Goal: Information Seeking & Learning: Find specific fact

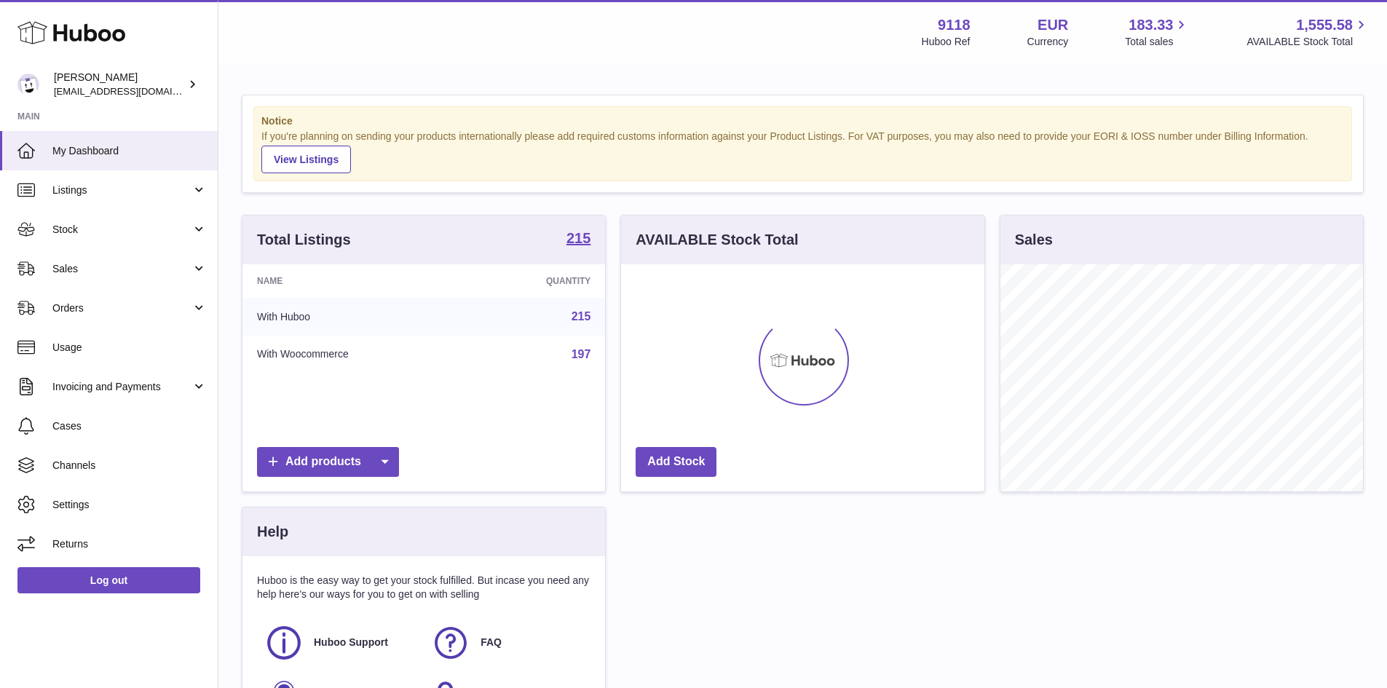
scroll to position [227, 363]
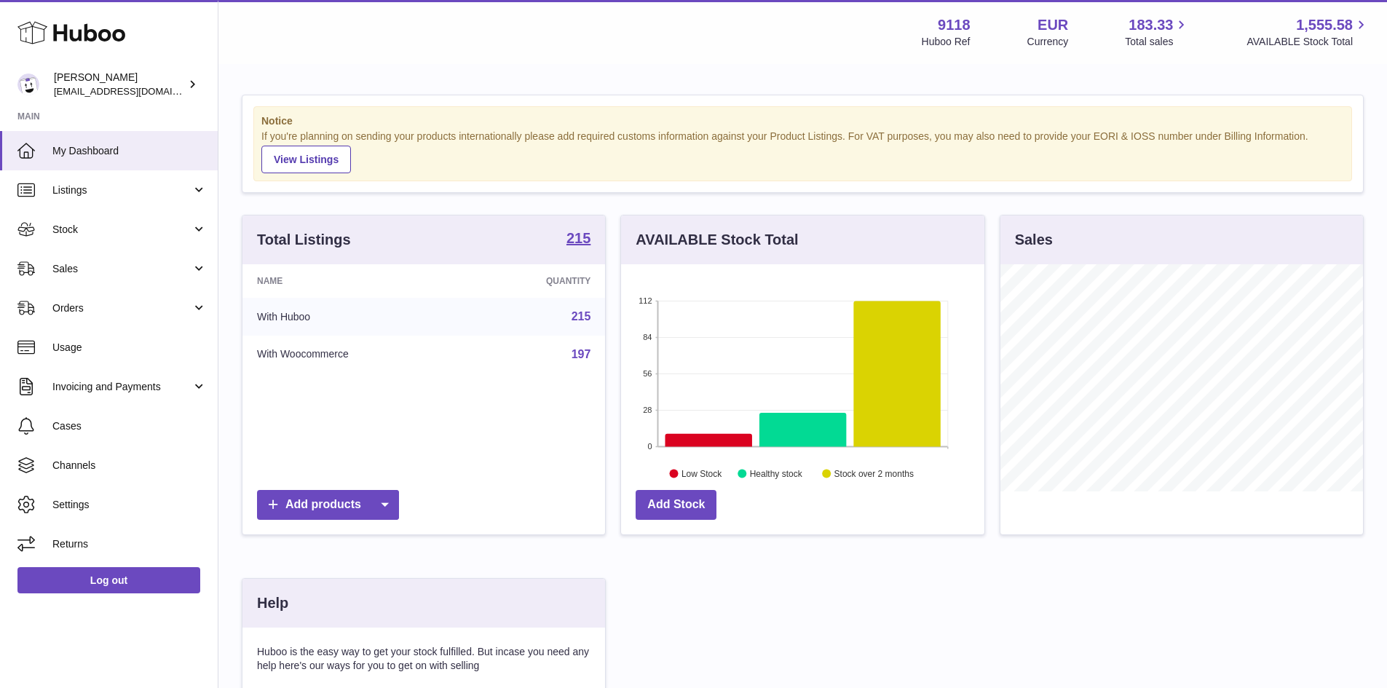
click at [581, 319] on link "215" at bounding box center [582, 316] width 20 height 12
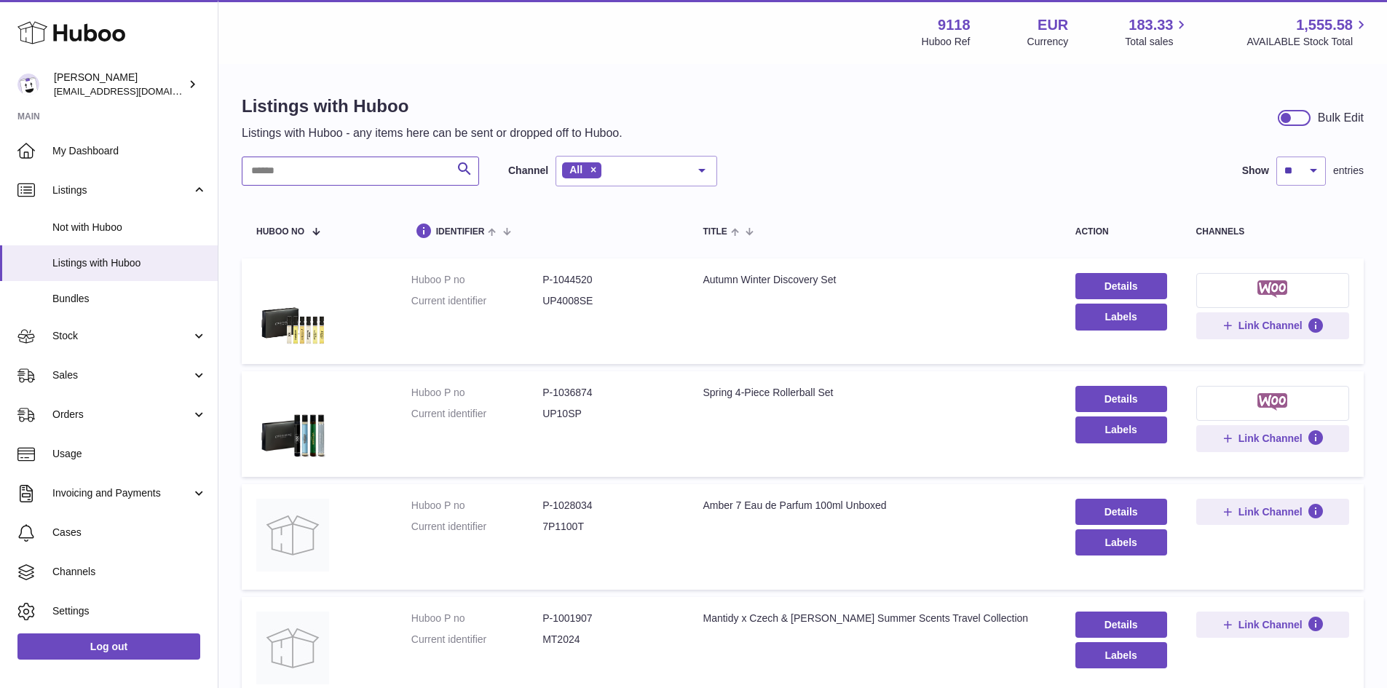
click at [358, 173] on input "text" at bounding box center [360, 171] width 237 height 29
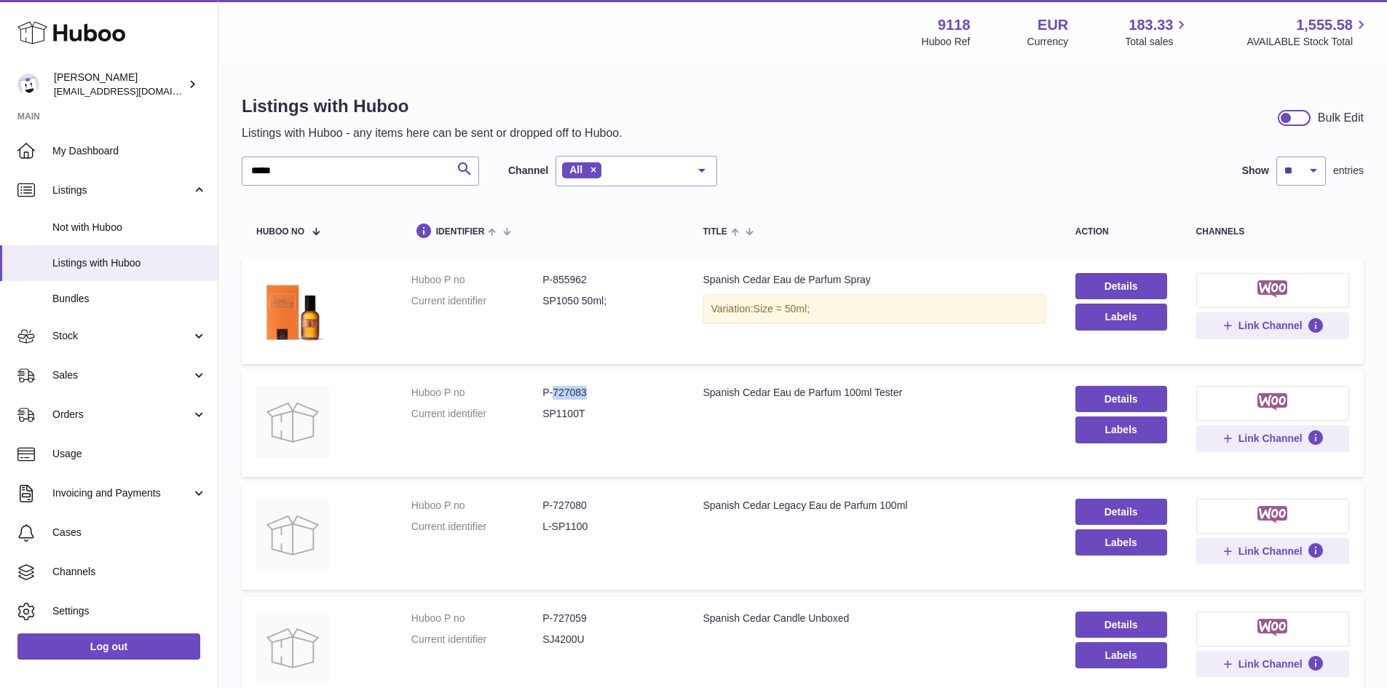
drag, startPoint x: 551, startPoint y: 395, endPoint x: 590, endPoint y: 395, distance: 38.6
click at [590, 395] on dd "P-727083" at bounding box center [607, 393] width 131 height 14
click at [301, 425] on img at bounding box center [292, 422] width 73 height 73
copy dd "727083"
drag, startPoint x: 310, startPoint y: 173, endPoint x: 240, endPoint y: 170, distance: 70.7
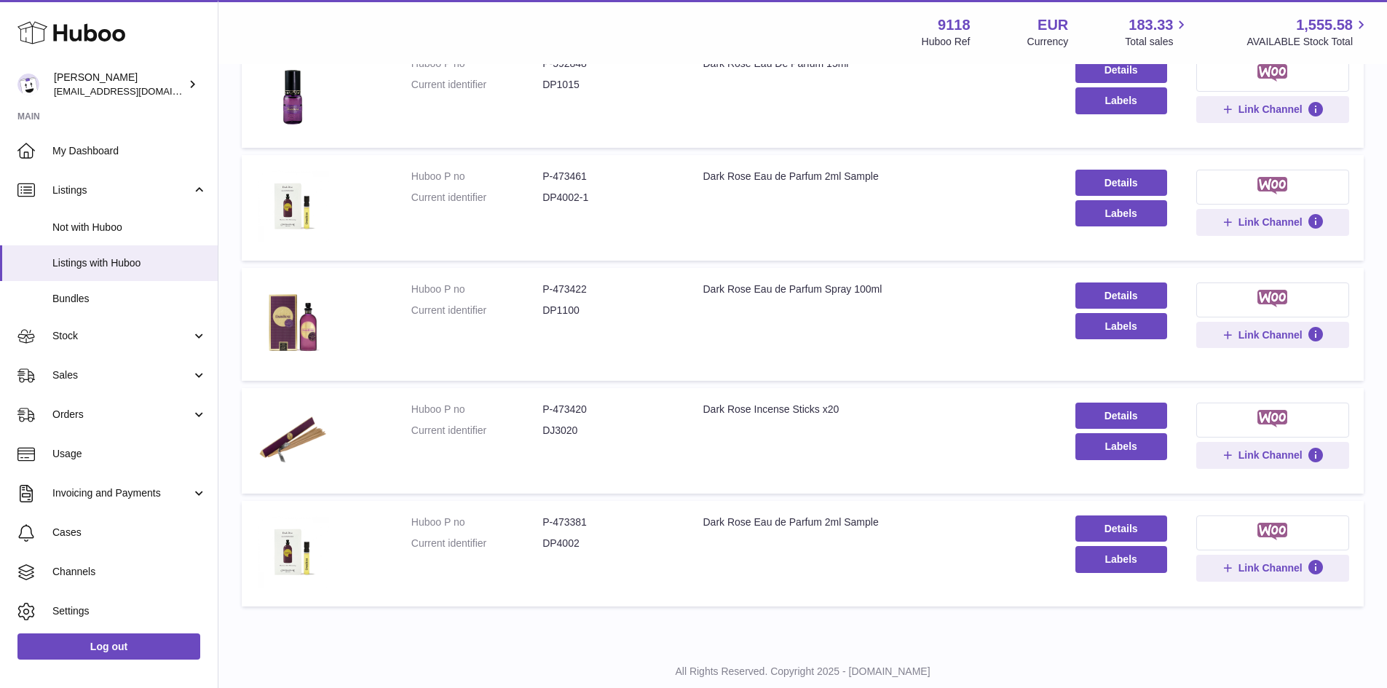
scroll to position [810, 0]
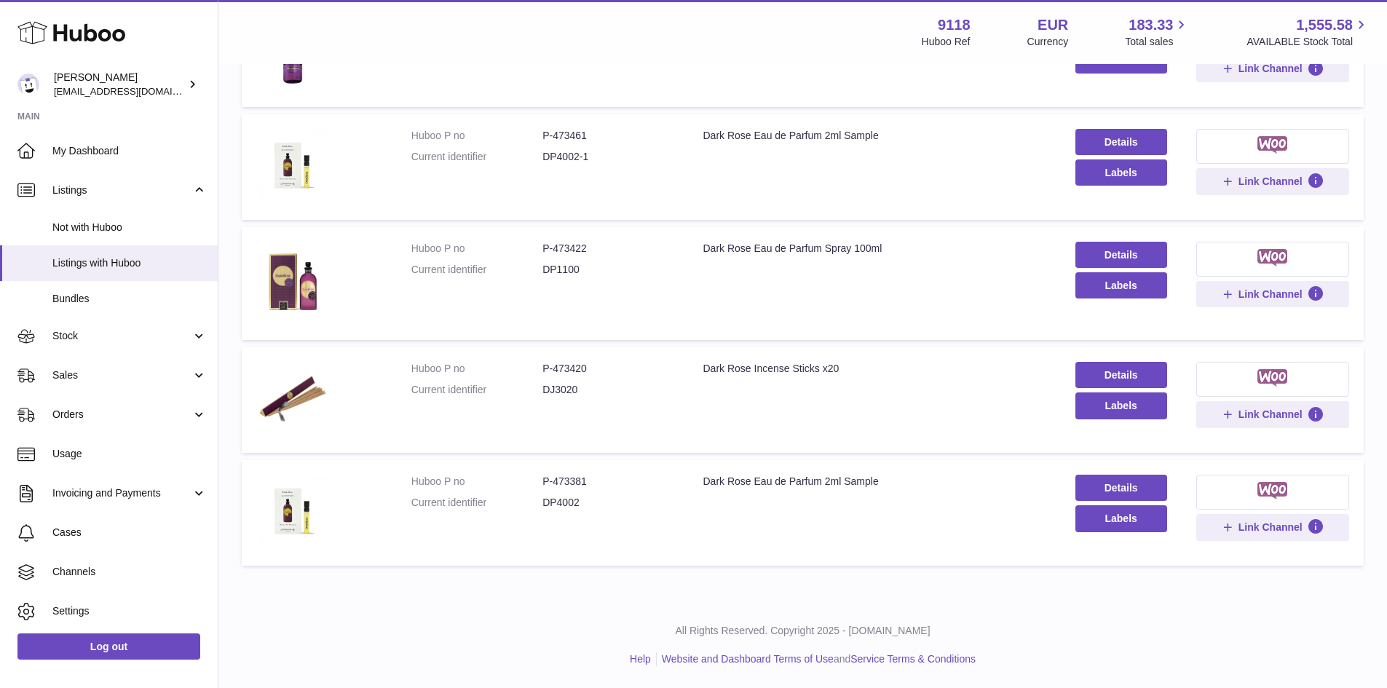
click at [566, 486] on dd "P-473381" at bounding box center [607, 482] width 131 height 14
copy dd "473381"
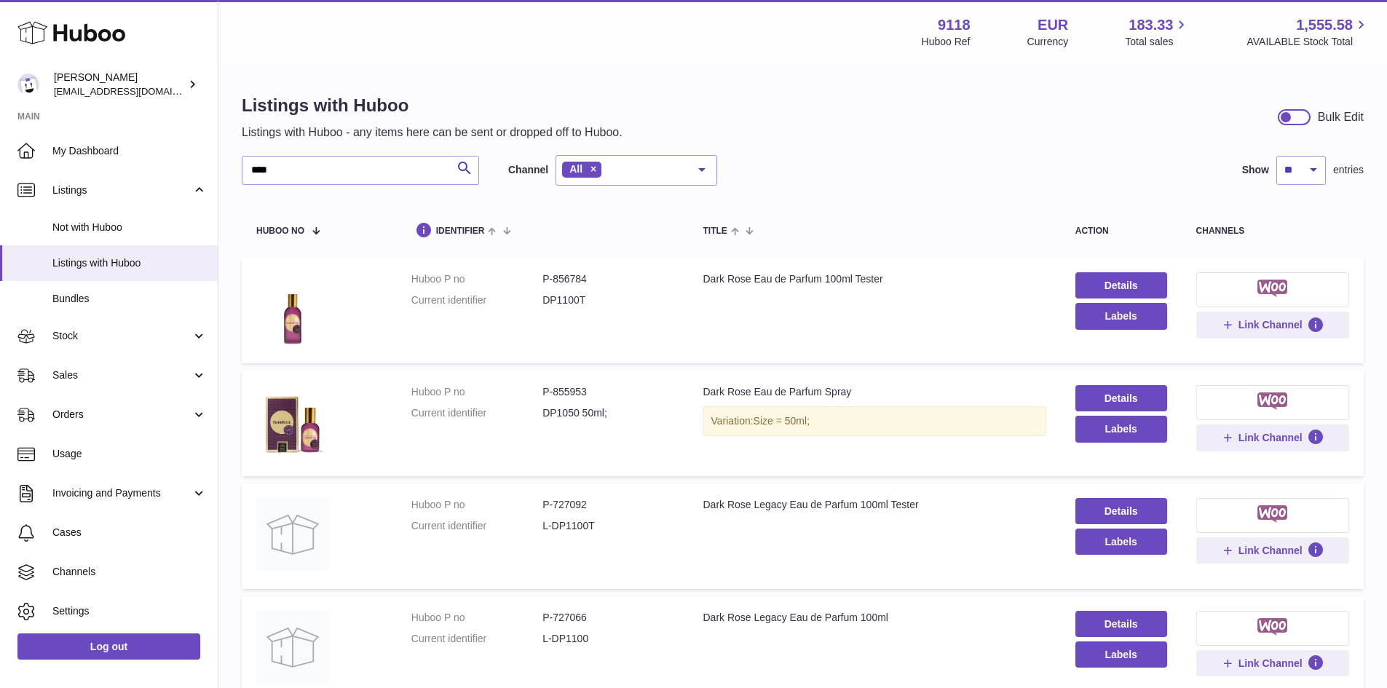
scroll to position [0, 0]
drag, startPoint x: 286, startPoint y: 175, endPoint x: 240, endPoint y: 179, distance: 46.7
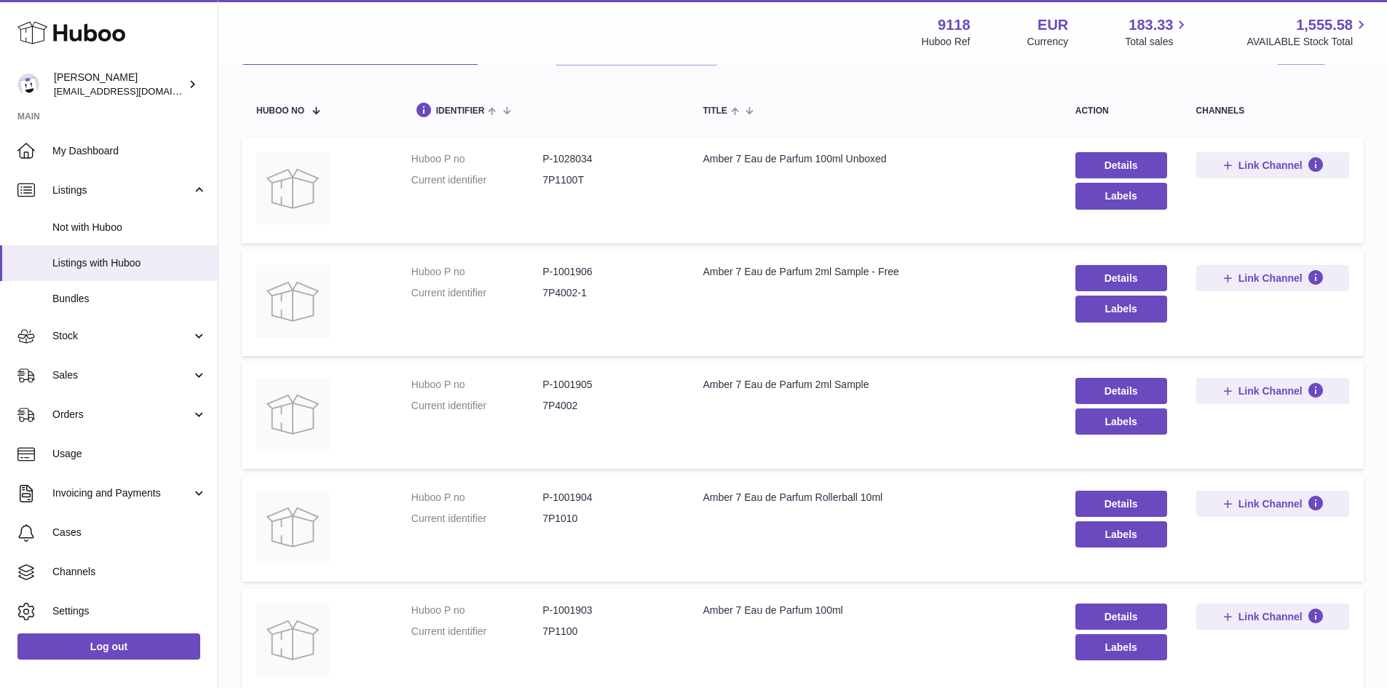
scroll to position [146, 0]
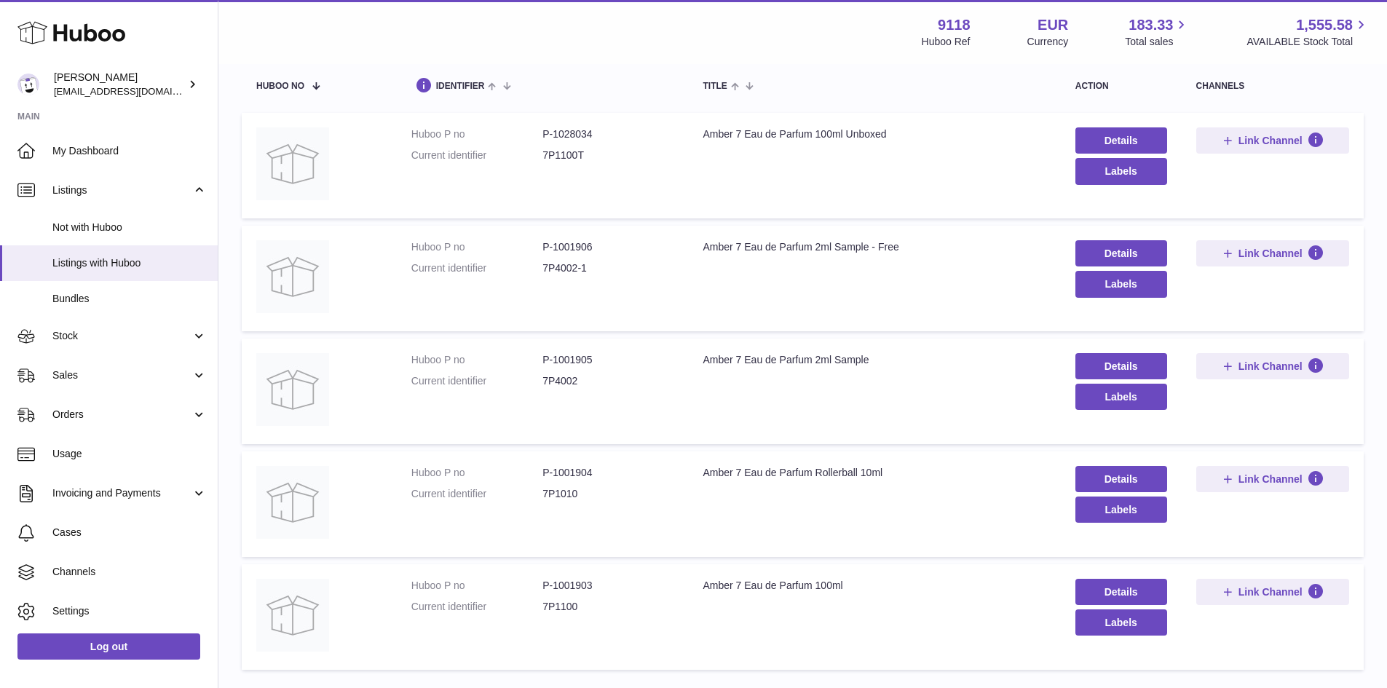
click at [575, 242] on dd "P-1001906" at bounding box center [607, 247] width 131 height 14
copy dd "1001906"
click at [581, 361] on dd "P-1001905" at bounding box center [607, 360] width 131 height 14
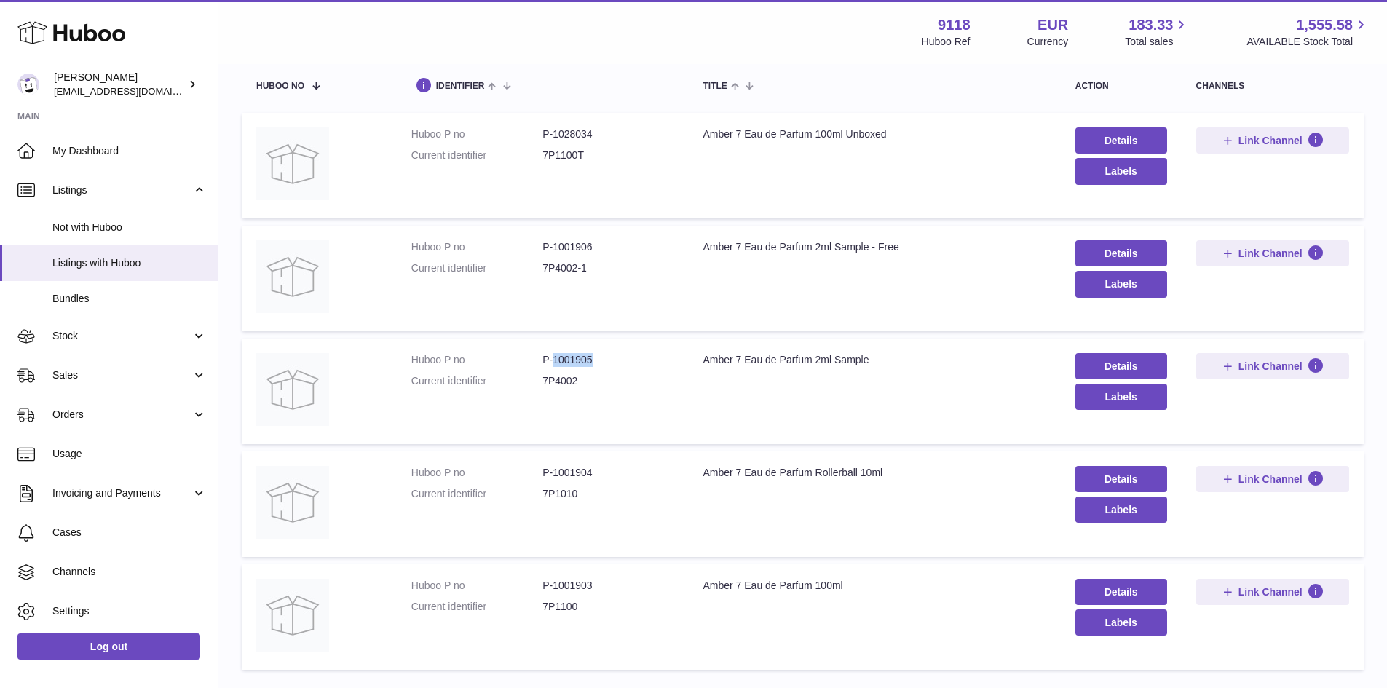
copy dd "1001905"
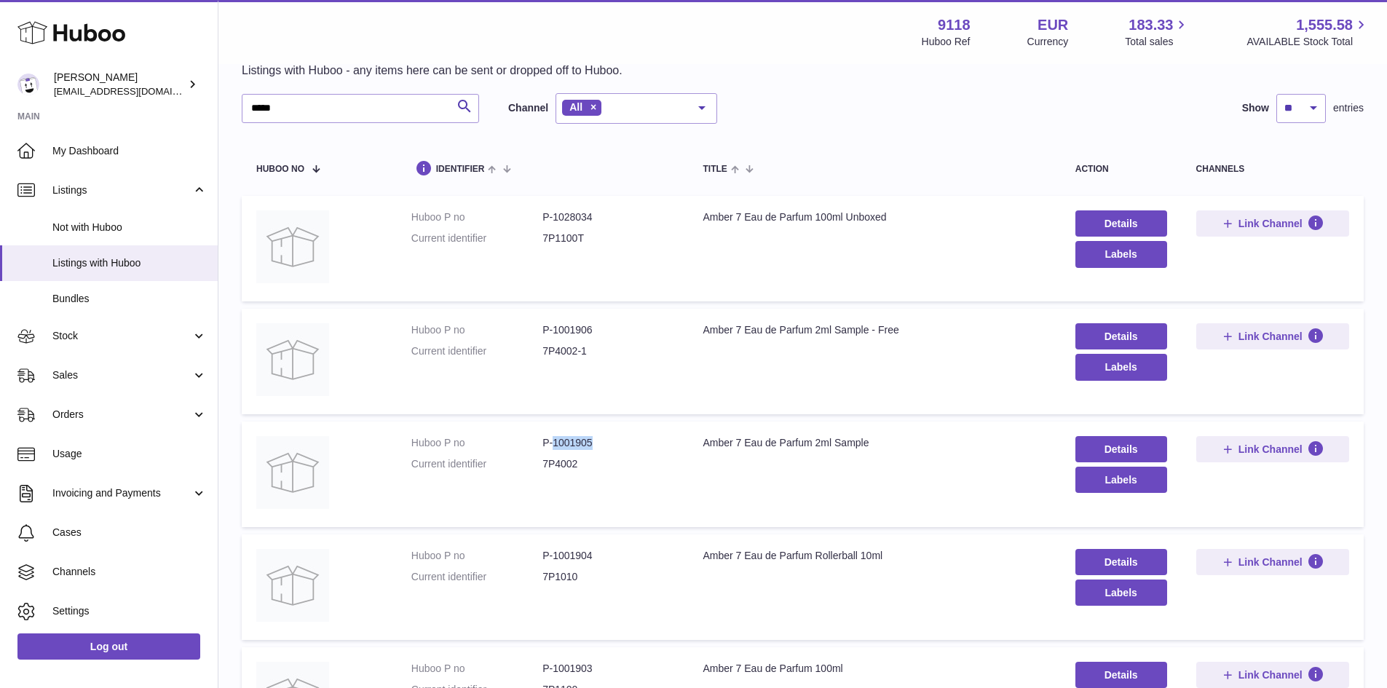
scroll to position [0, 0]
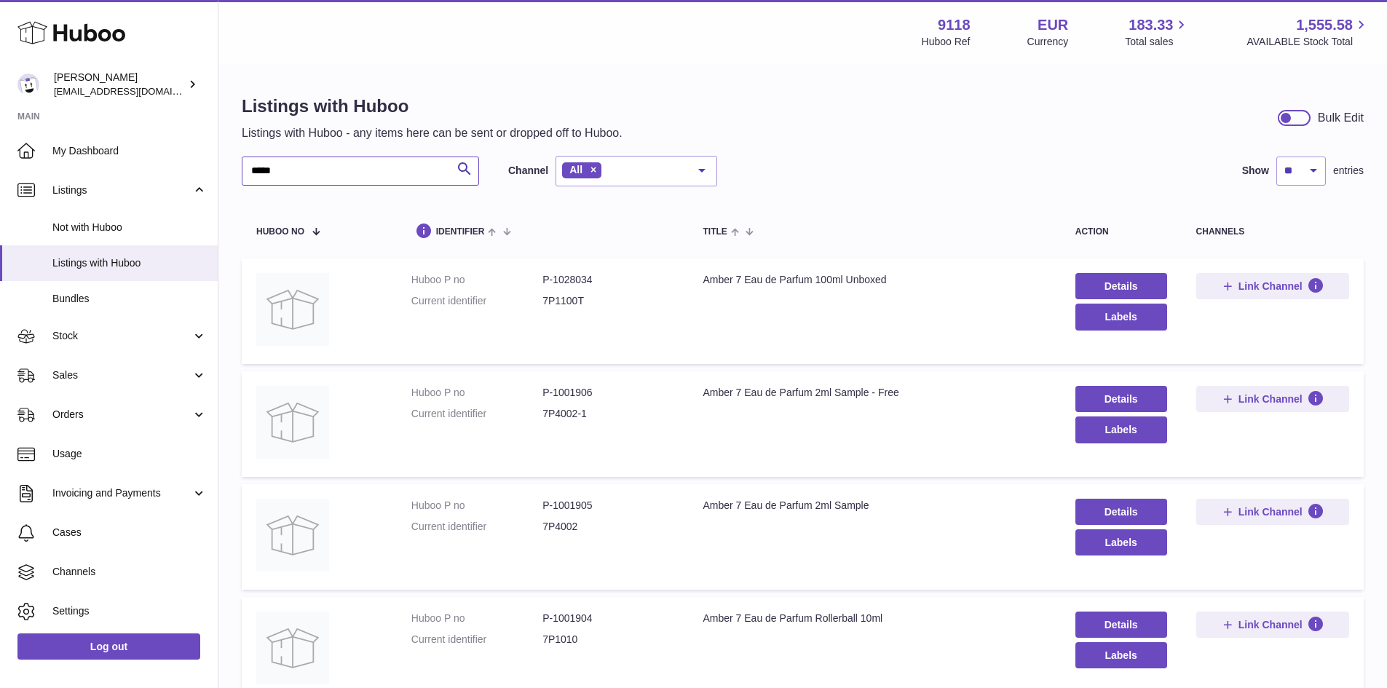
drag, startPoint x: 281, startPoint y: 173, endPoint x: 241, endPoint y: 170, distance: 40.2
click at [241, 170] on div "Listings with Huboo Listings with Huboo - any items here can be sent or dropped…" at bounding box center [802, 459] width 1169 height 786
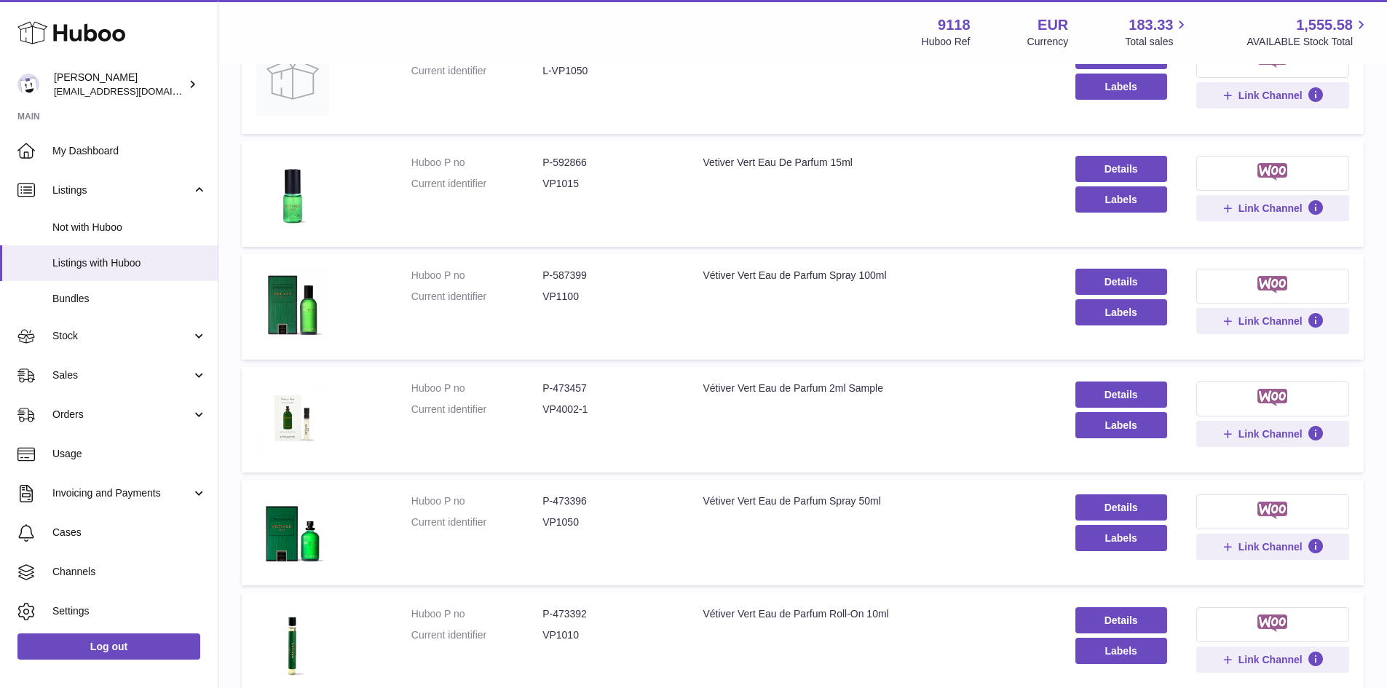
scroll to position [595, 0]
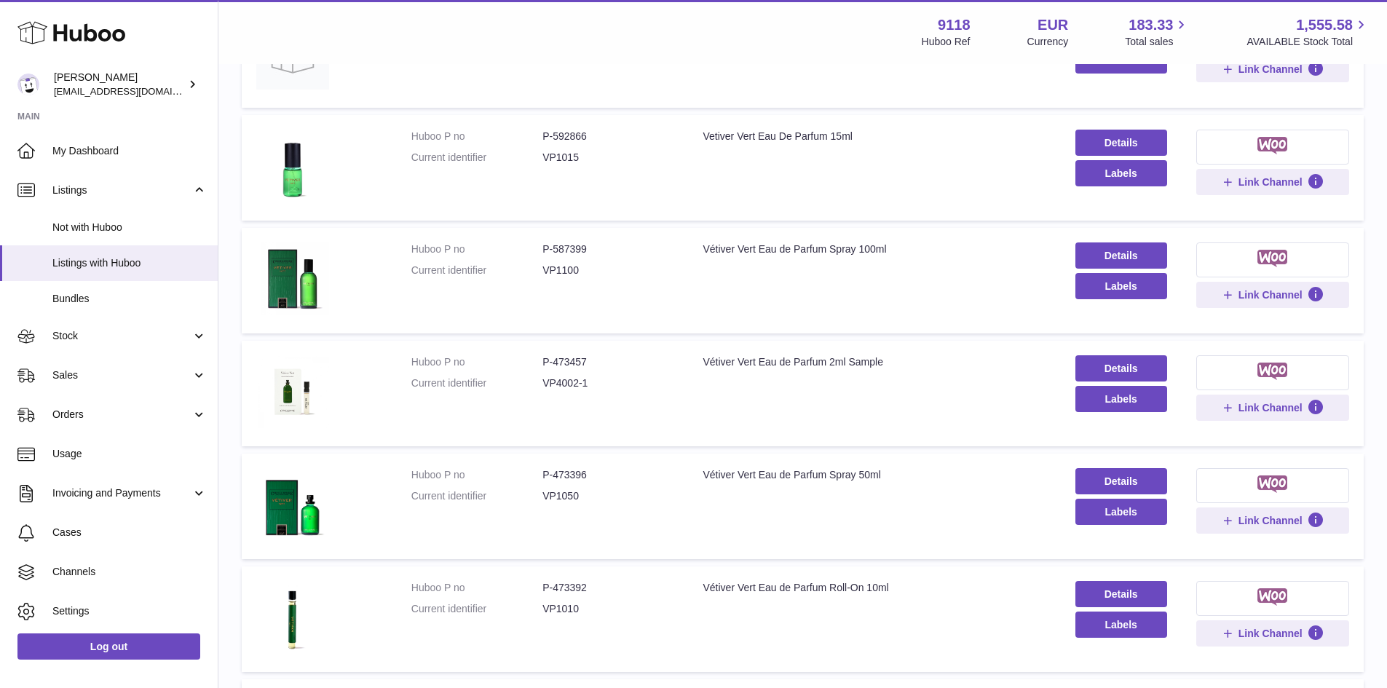
type input "*****"
click at [572, 474] on dd "P-473396" at bounding box center [607, 475] width 131 height 14
copy dd "473396"
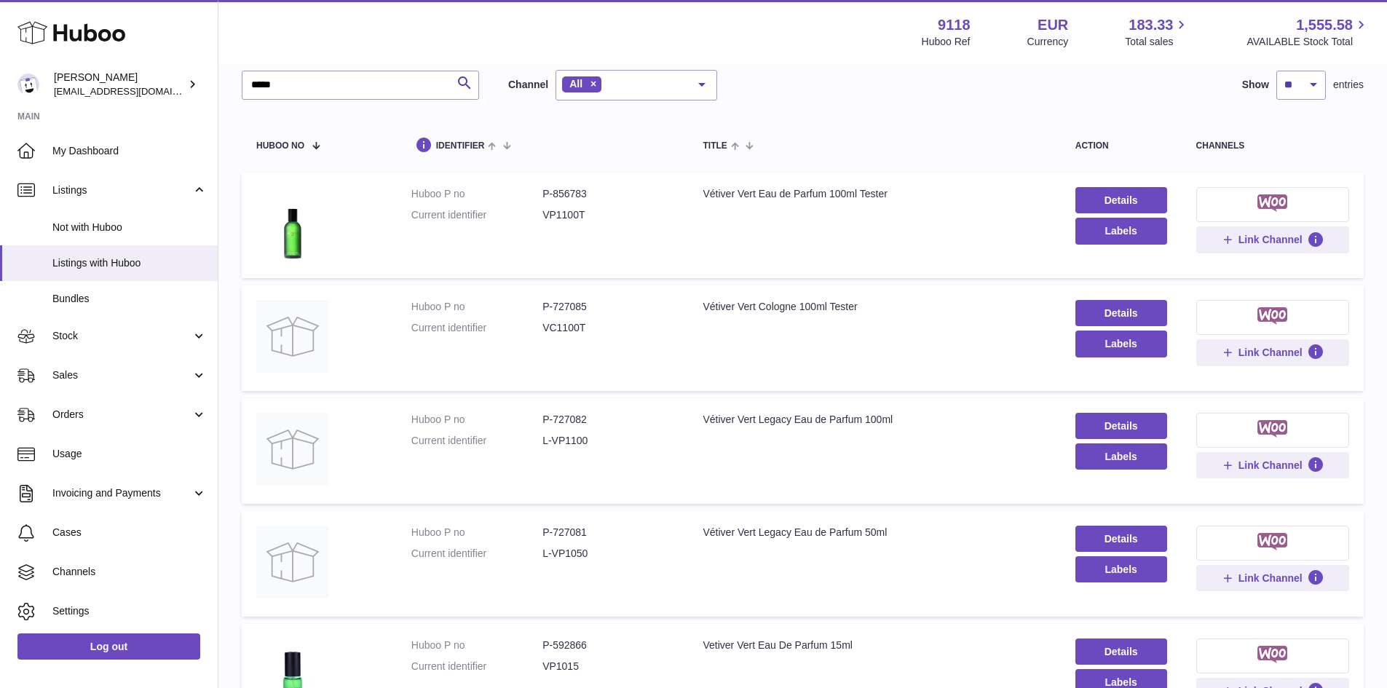
scroll to position [0, 0]
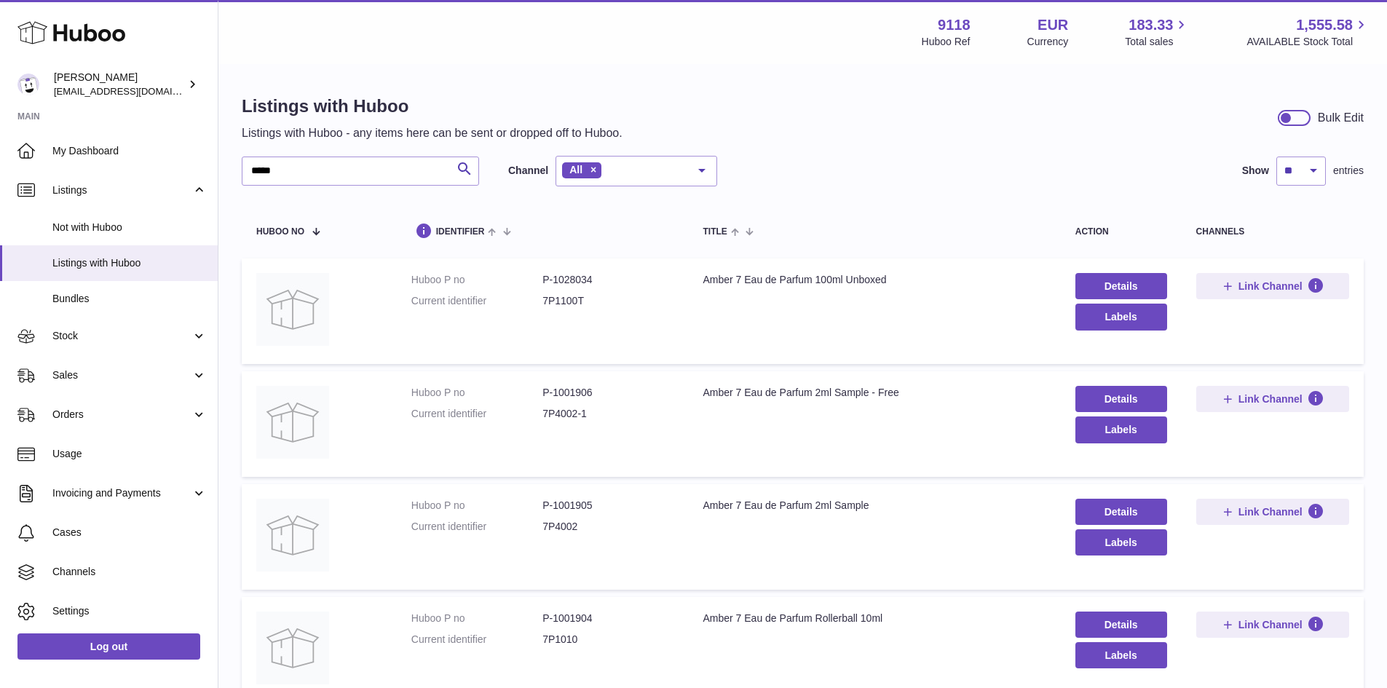
click at [104, 37] on icon at bounding box center [71, 32] width 108 height 29
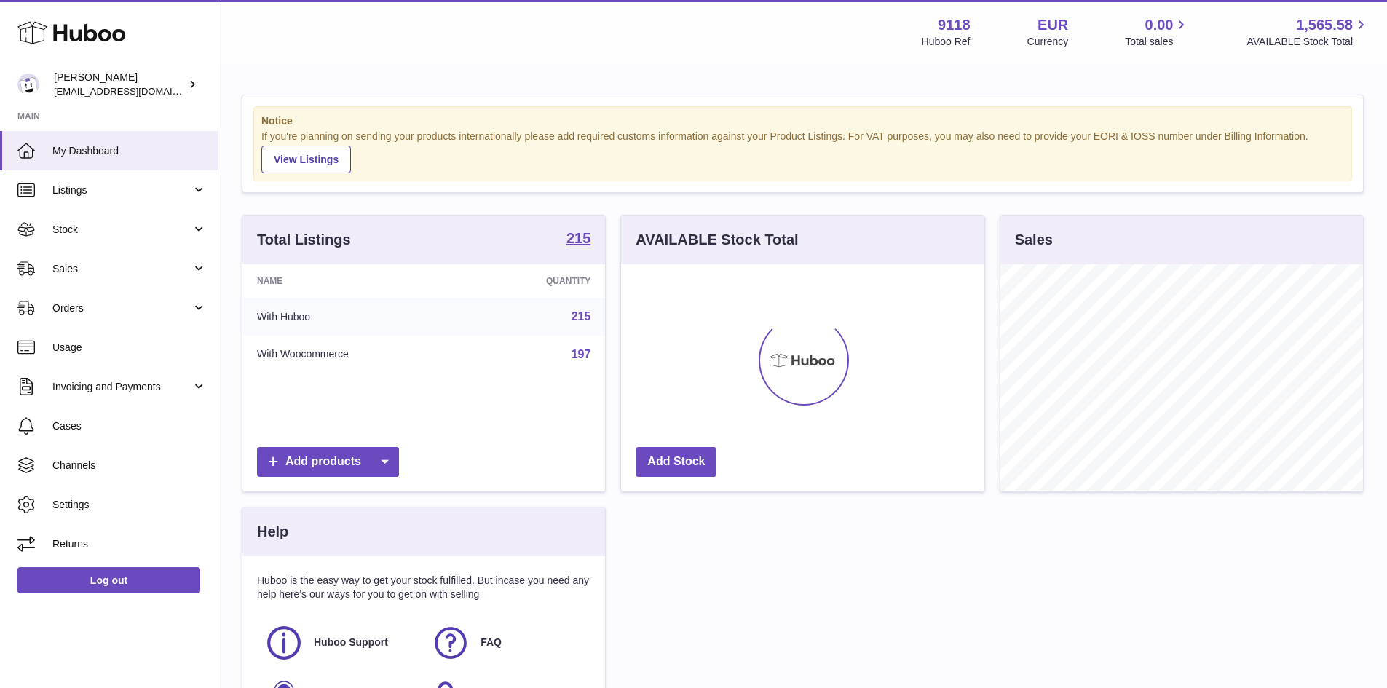
scroll to position [227, 363]
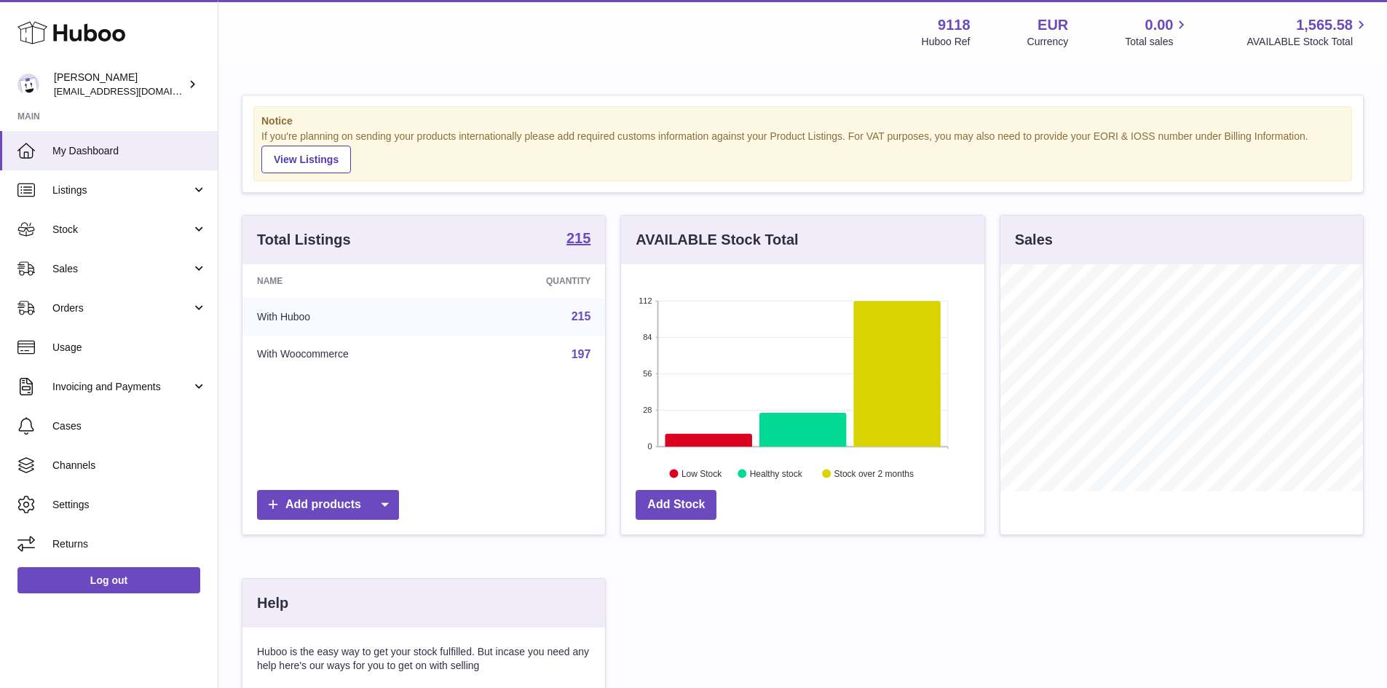
click at [76, 34] on icon at bounding box center [71, 32] width 108 height 29
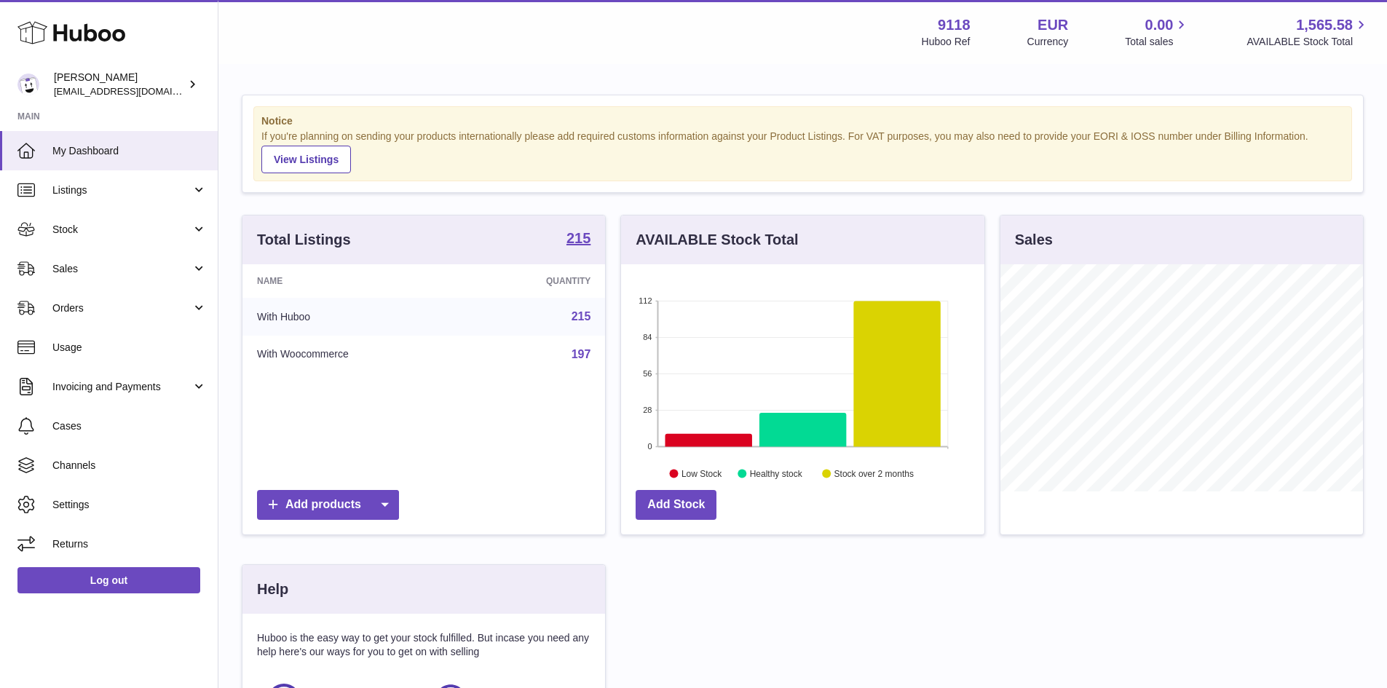
scroll to position [227, 363]
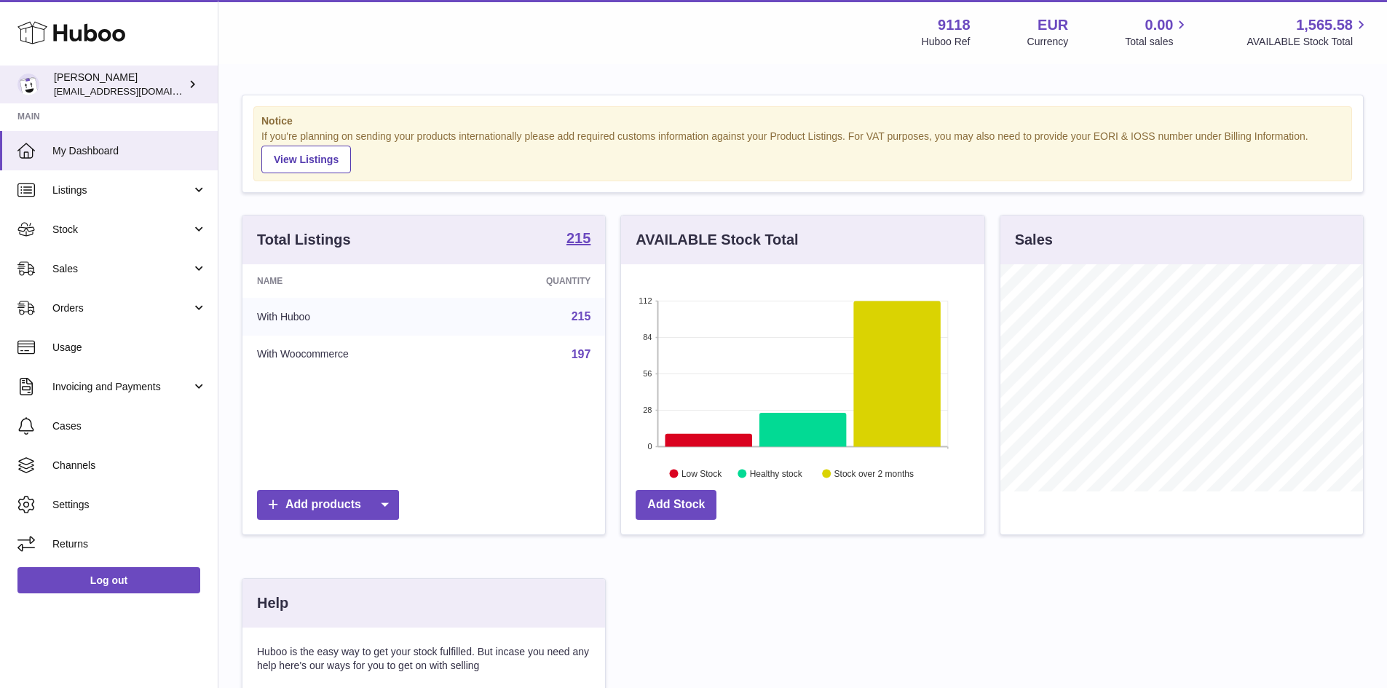
click at [173, 87] on span "[EMAIL_ADDRESS][DOMAIN_NAME]" at bounding box center [134, 91] width 160 height 12
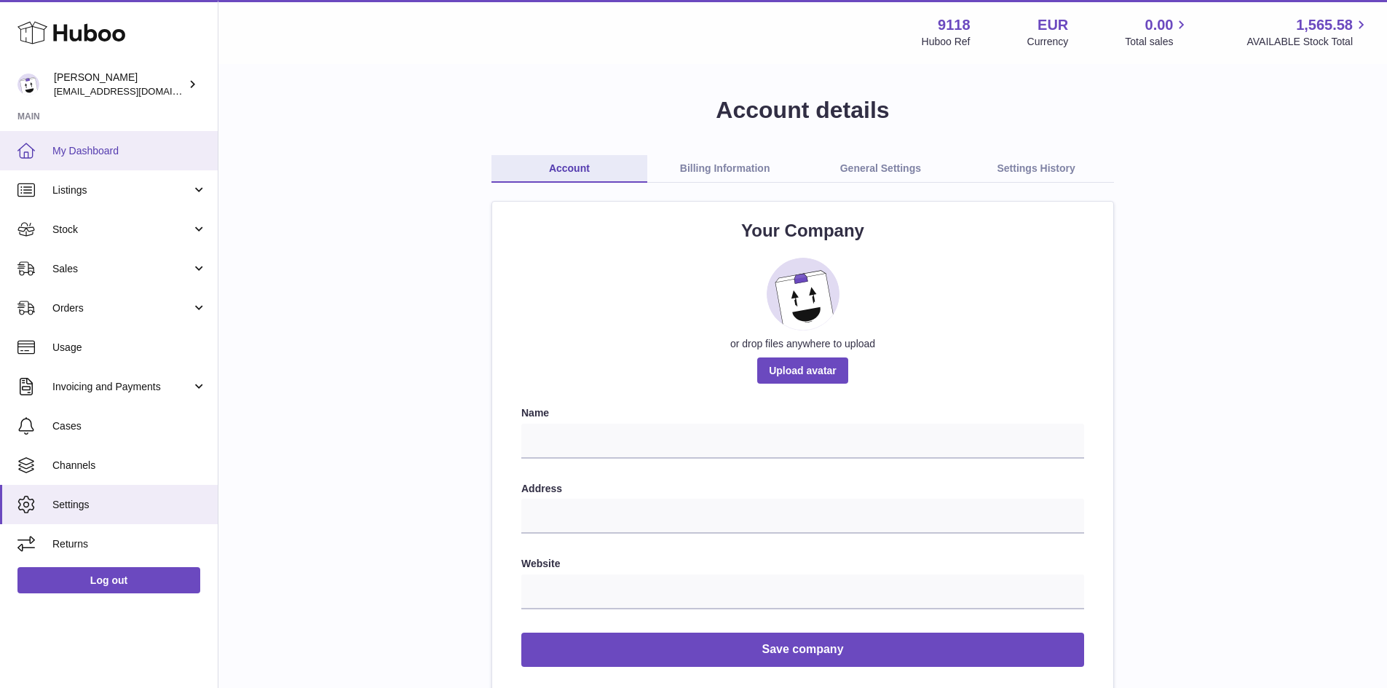
click at [117, 152] on span "My Dashboard" at bounding box center [129, 151] width 154 height 14
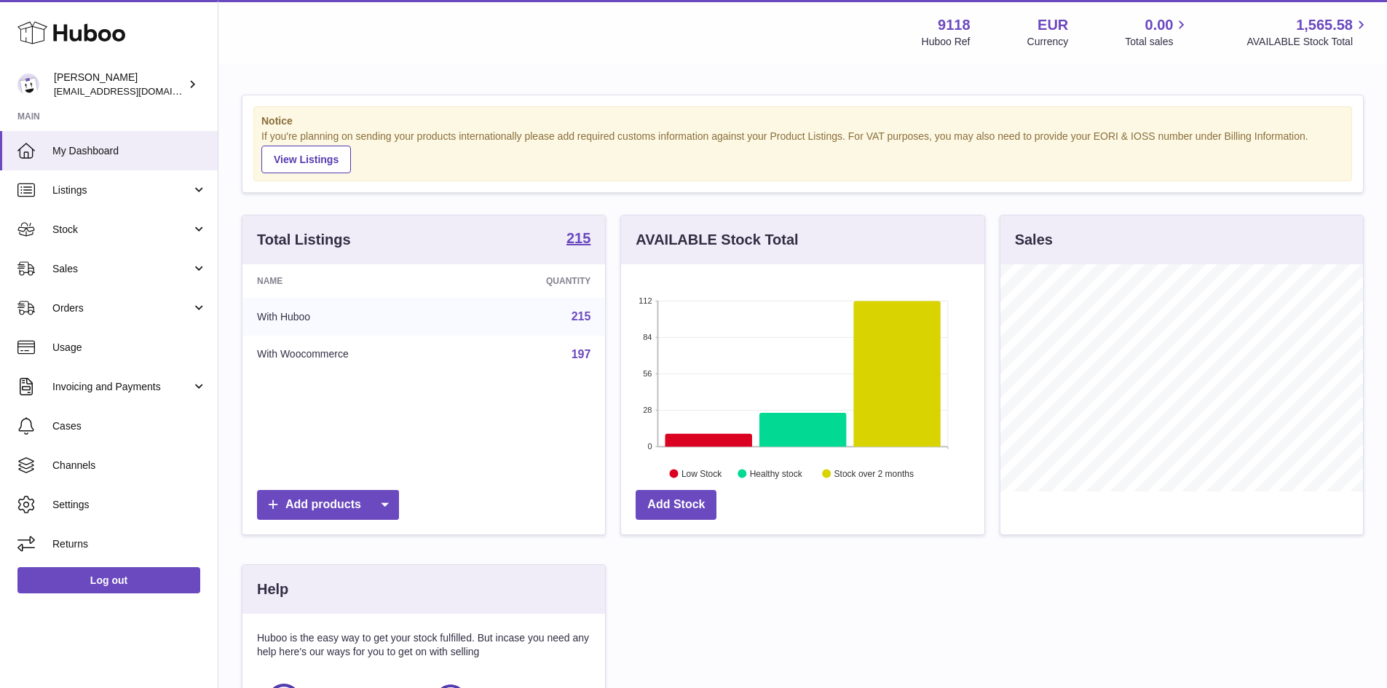
scroll to position [227, 363]
